Goal: Information Seeking & Learning: Learn about a topic

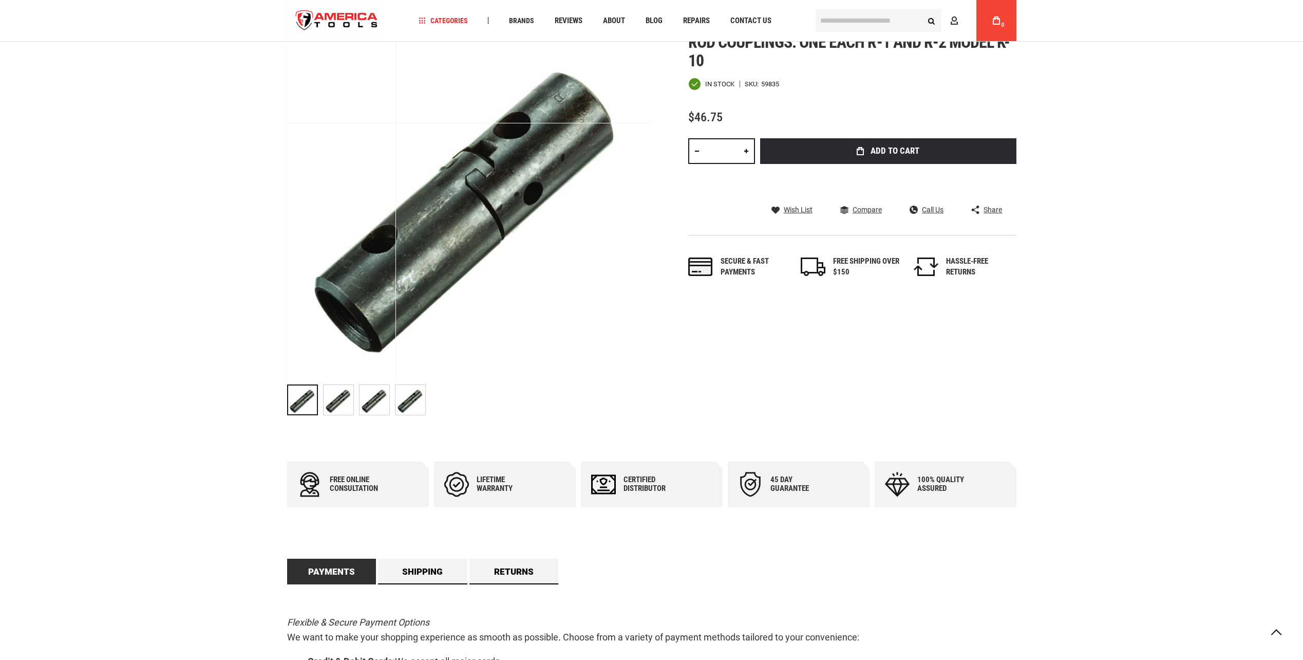
scroll to position [103, 0]
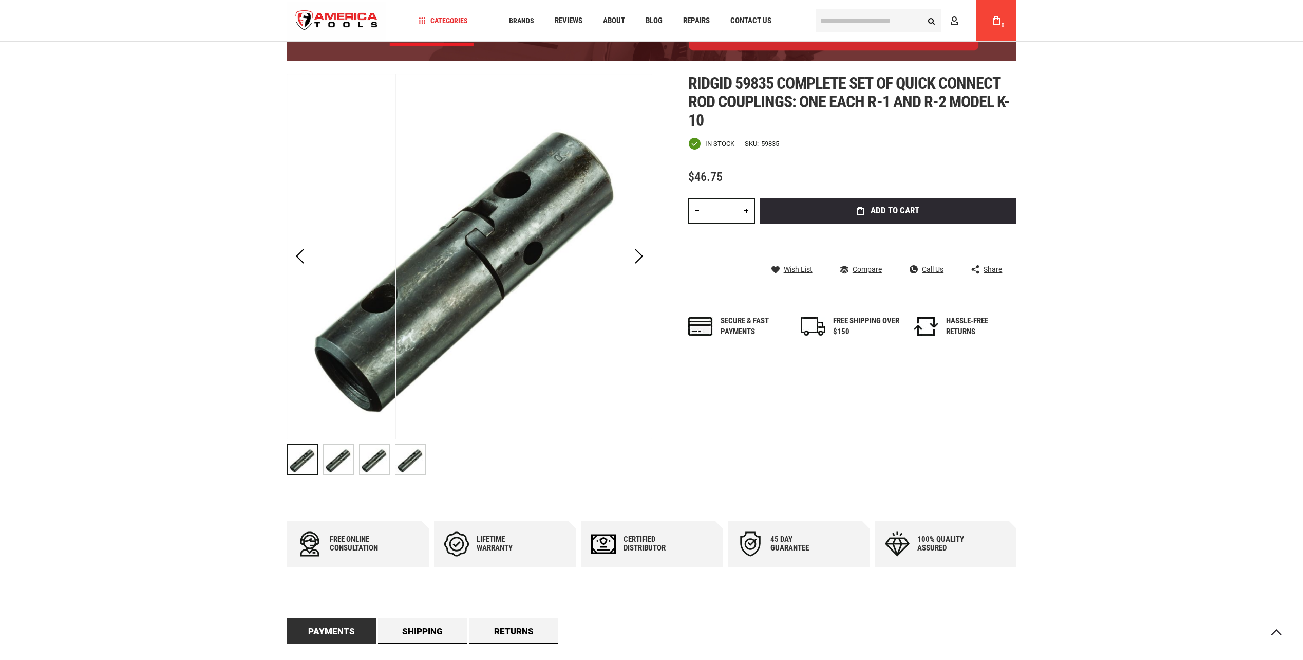
click at [340, 465] on img "RIDGID 59835 Complete Set of Quick Connect Rod Couplings: One Each R-1 and R-2 …" at bounding box center [339, 459] width 30 height 30
click at [377, 458] on img "RIDGID 59835 Complete Set of Quick Connect Rod Couplings: One Each R-1 and R-2 …" at bounding box center [375, 459] width 30 height 30
click at [417, 458] on img "RIDGID 59835 Complete Set of Quick Connect Rod Couplings: One Each R-1 and R-2 …" at bounding box center [411, 459] width 30 height 30
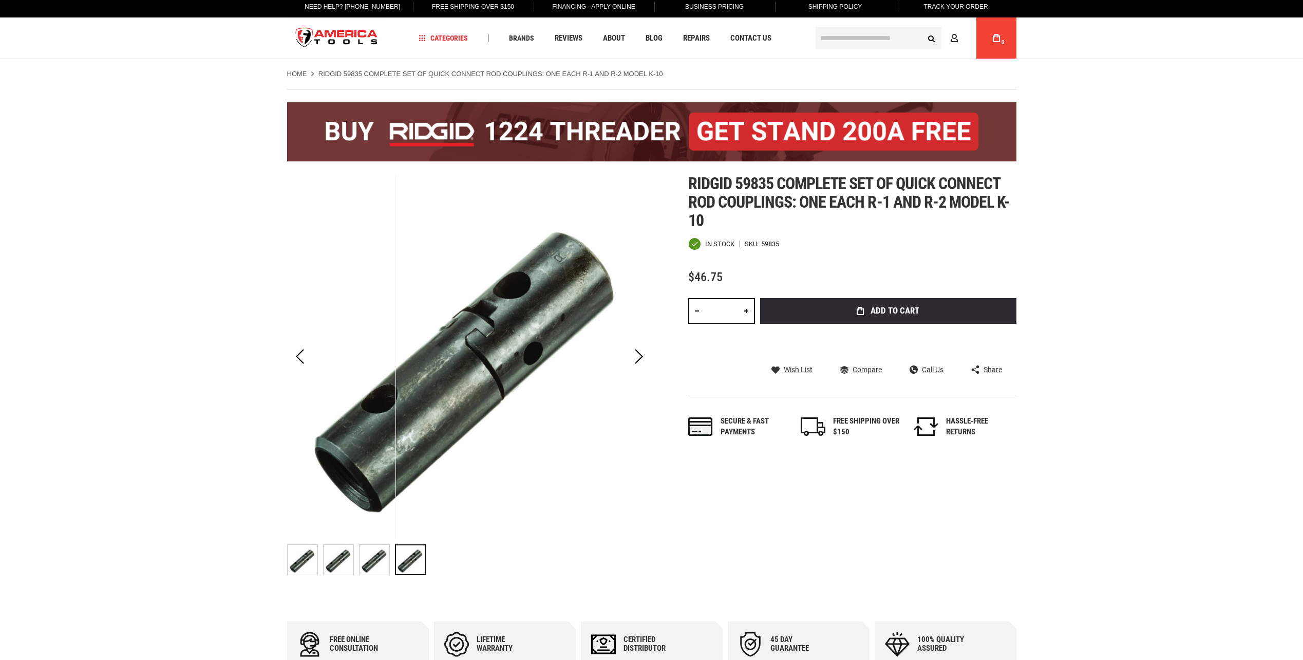
scroll to position [0, 0]
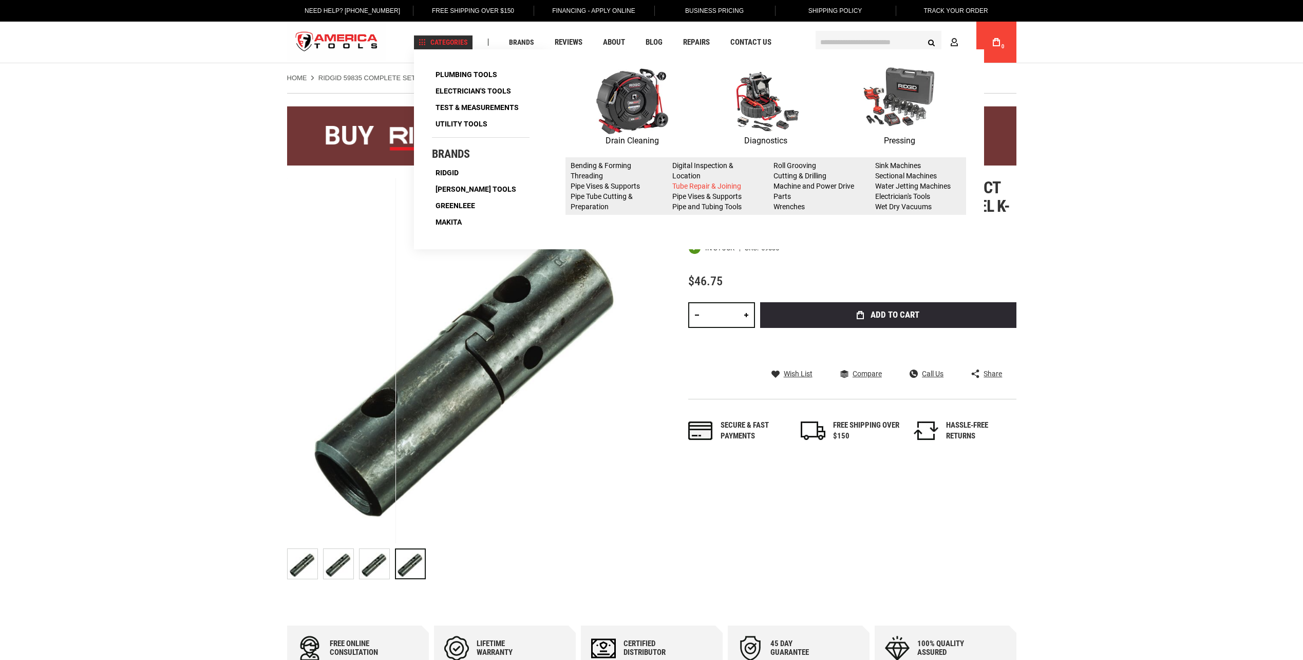
click at [713, 184] on link "Tube Repair & Joining" at bounding box center [706, 186] width 69 height 8
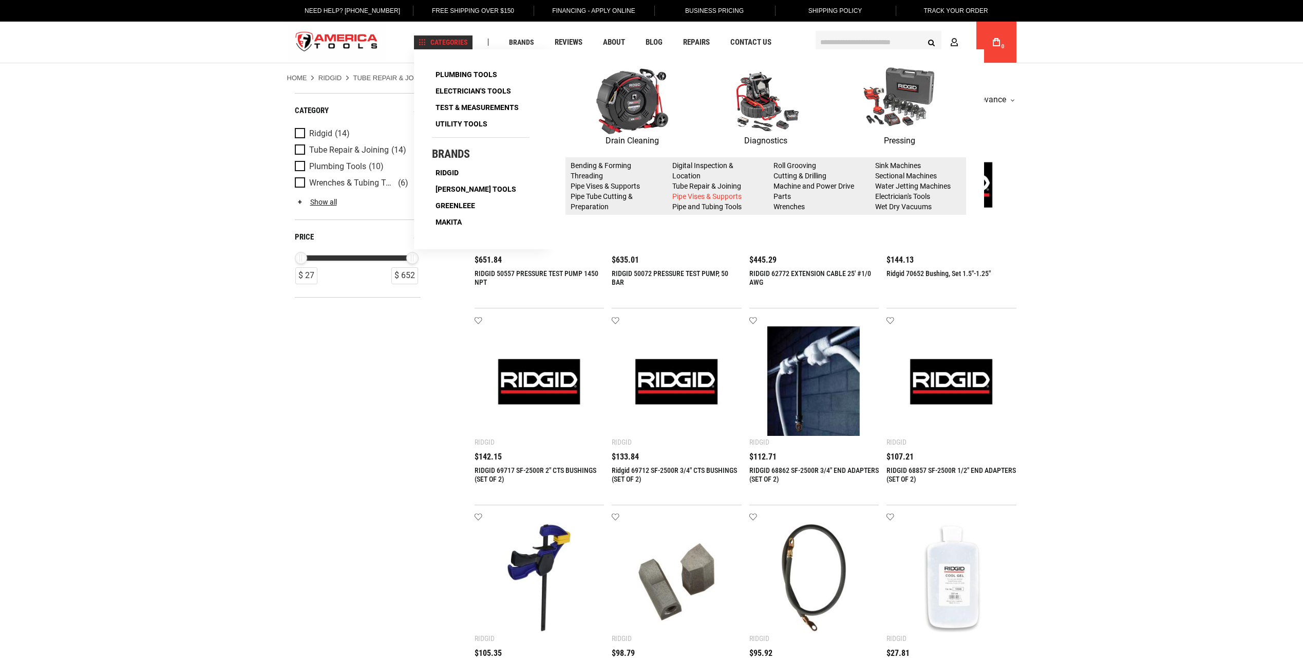
click at [699, 195] on link "Pipe Vises & Supports" at bounding box center [706, 196] width 69 height 8
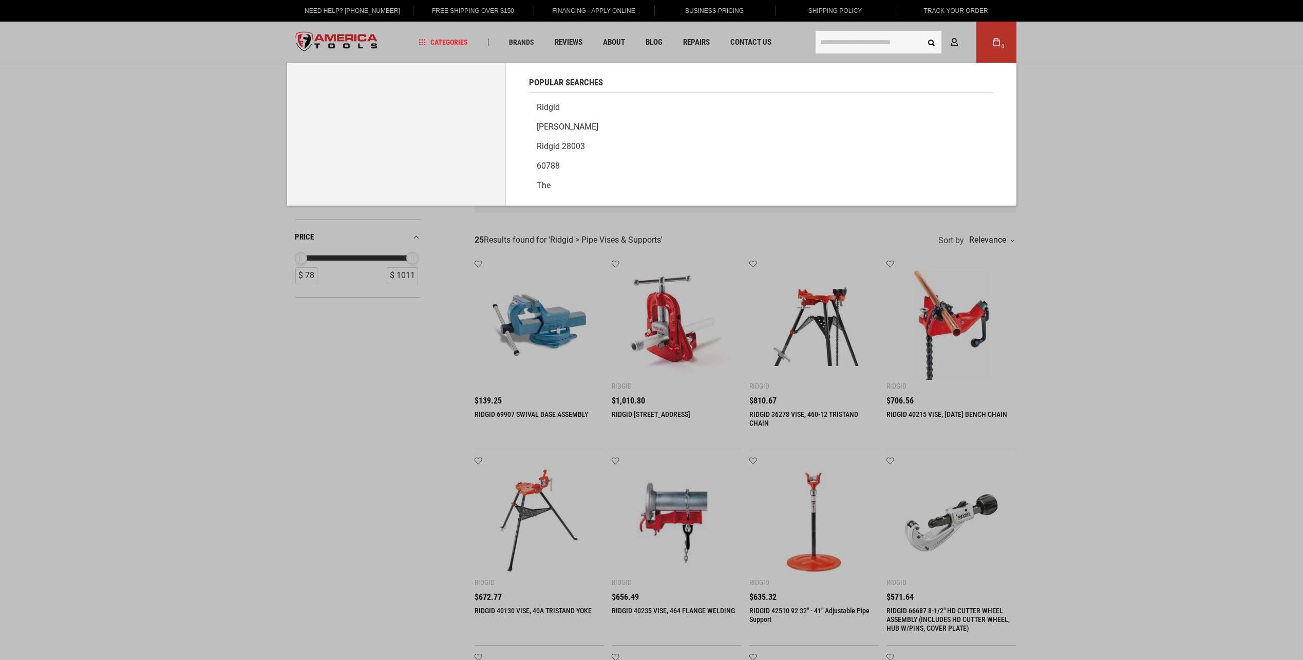
click at [873, 42] on input "text" at bounding box center [879, 42] width 126 height 23
click at [548, 107] on link "Ridgid" at bounding box center [761, 108] width 464 height 20
click at [851, 45] on input "text" at bounding box center [879, 42] width 126 height 23
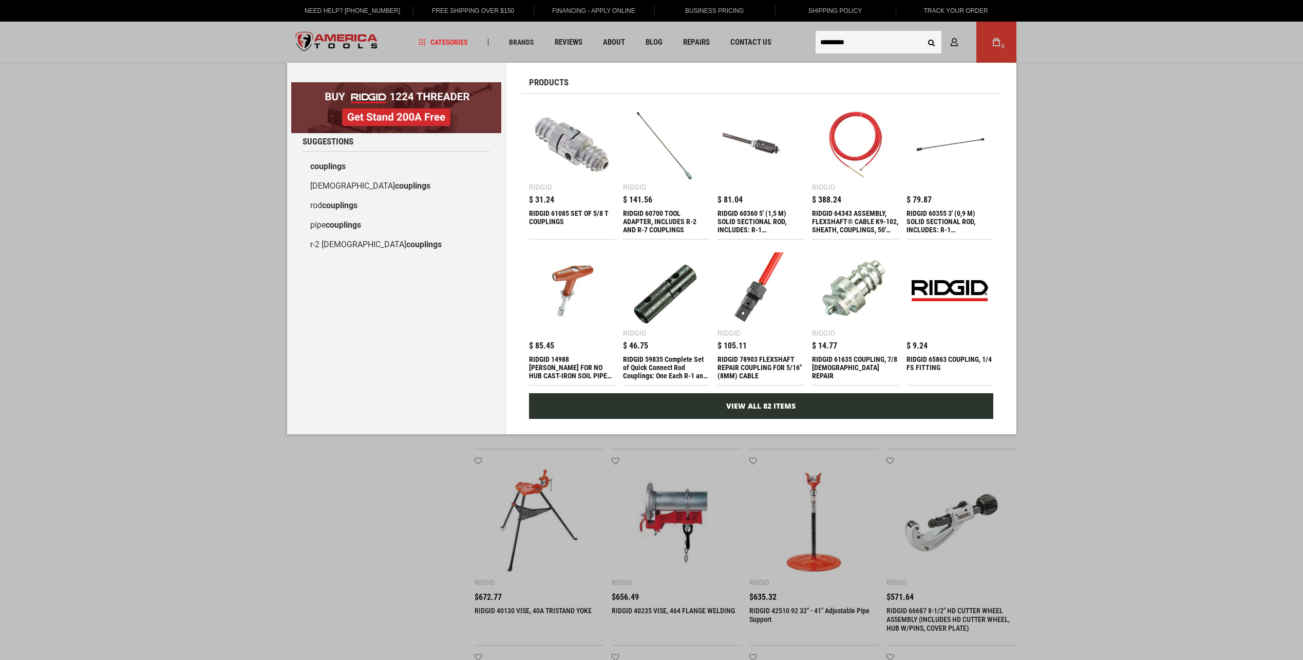
type input "*********"
click at [741, 411] on link "View All 82 Items" at bounding box center [761, 406] width 464 height 26
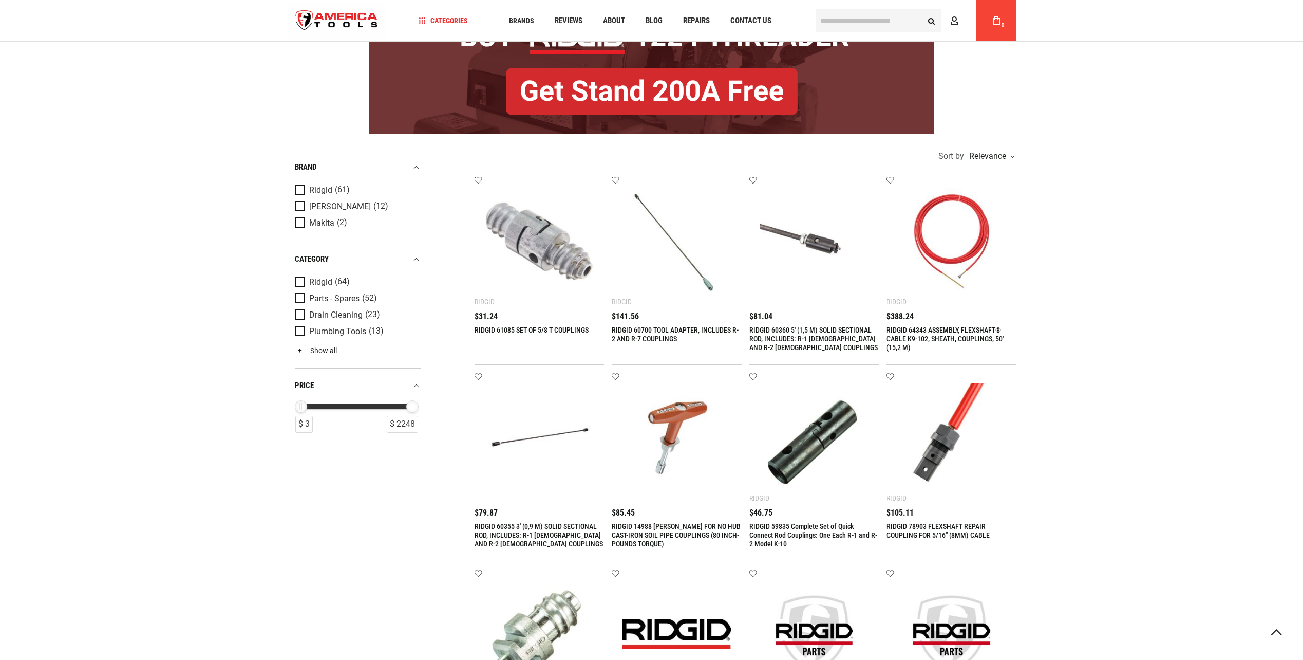
scroll to position [154, 0]
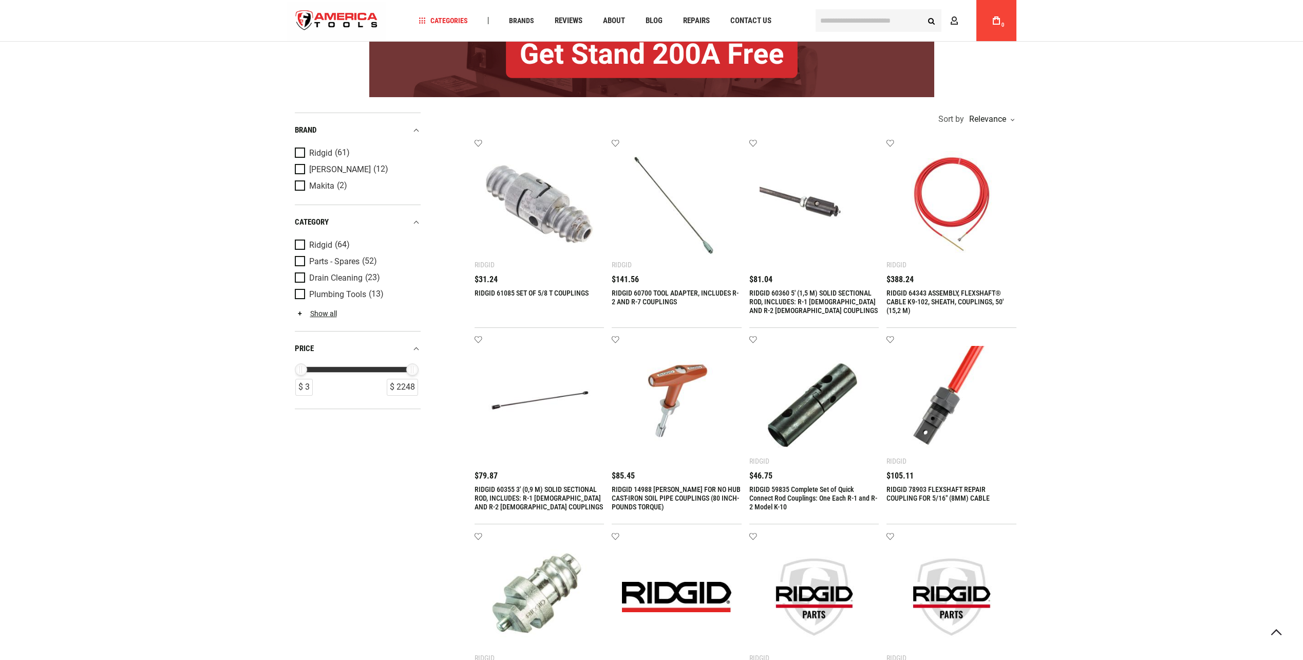
click at [537, 489] on link "RIDGID 60355 3' (0,9 M) SOLID SECTIONAL ROD, INCLUDES: R-1 [DEMOGRAPHIC_DATA] A…" at bounding box center [539, 498] width 128 height 26
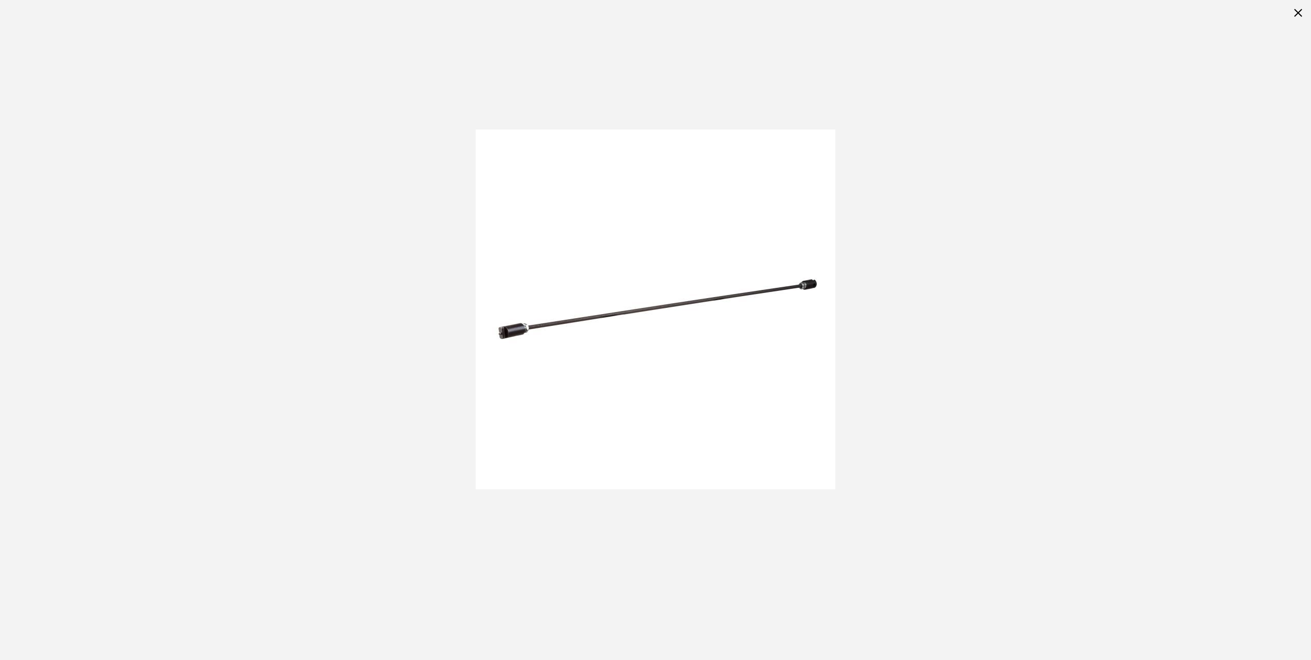
click at [519, 327] on img at bounding box center [656, 309] width 360 height 360
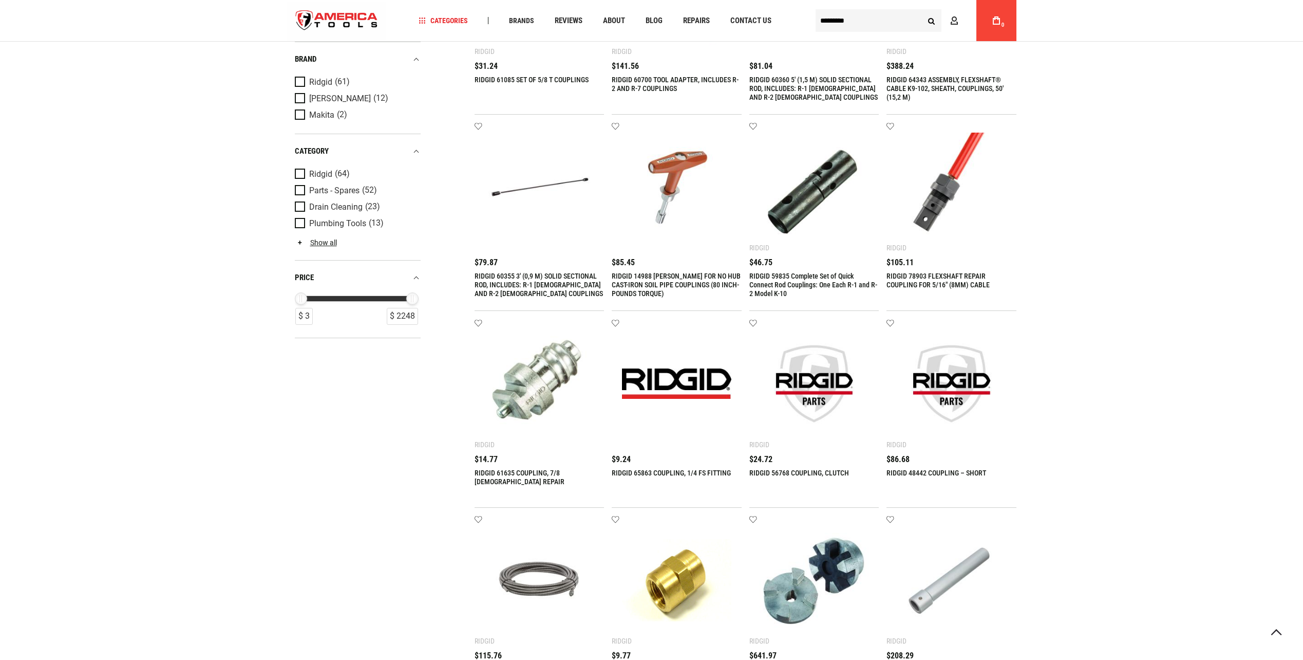
scroll to position [257, 0]
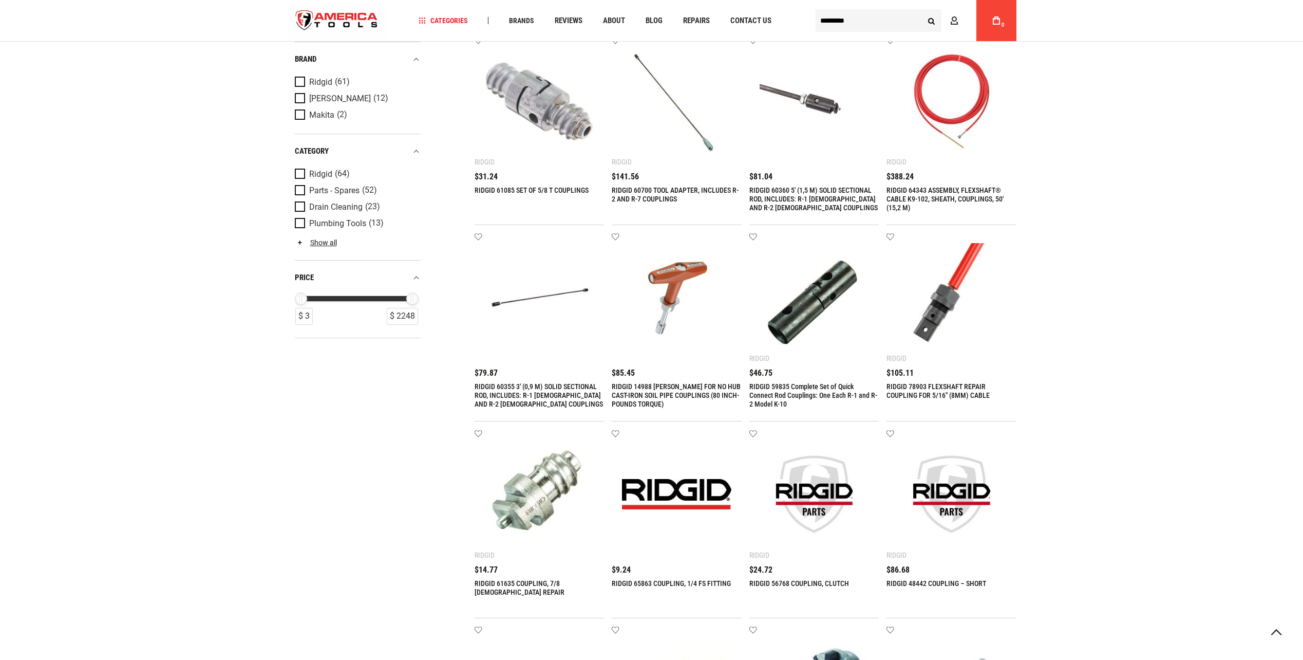
click at [802, 304] on img at bounding box center [814, 297] width 109 height 109
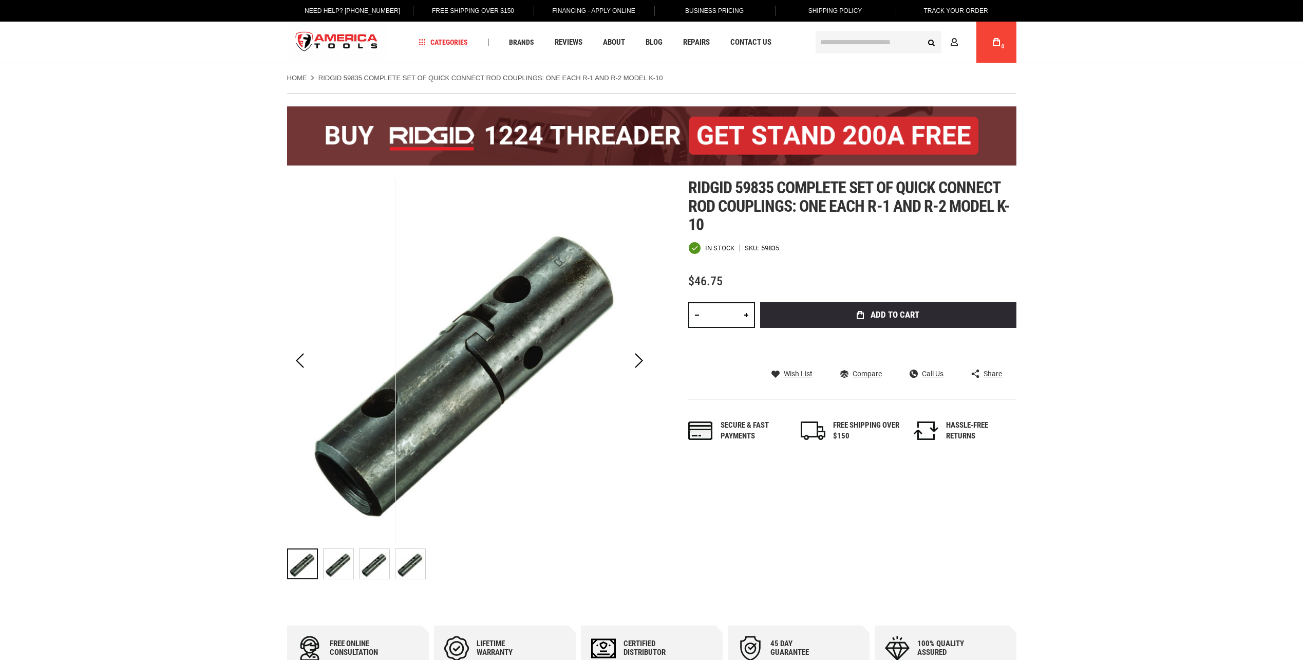
click at [342, 557] on img "RIDGID 59835 Complete Set of Quick Connect Rod Couplings: One Each R-1 and R-2 …" at bounding box center [339, 564] width 30 height 30
click at [366, 554] on img "RIDGID 59835 Complete Set of Quick Connect Rod Couplings: One Each R-1 and R-2 …" at bounding box center [375, 564] width 30 height 30
click at [400, 562] on img "RIDGID 59835 Complete Set of Quick Connect Rod Couplings: One Each R-1 and R-2 …" at bounding box center [411, 564] width 30 height 30
